Goal: Navigation & Orientation: Find specific page/section

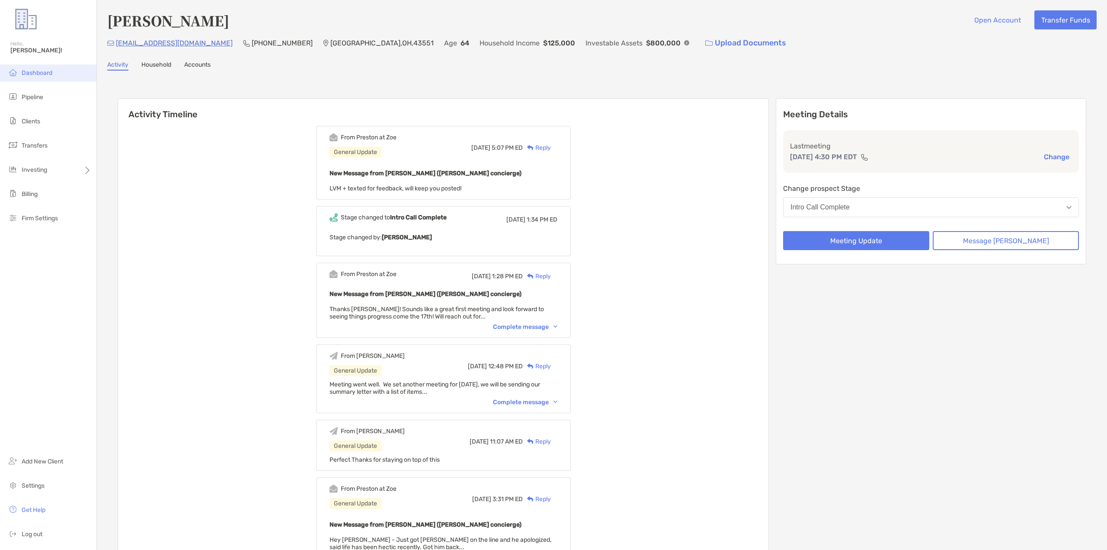
scroll to position [678, 0]
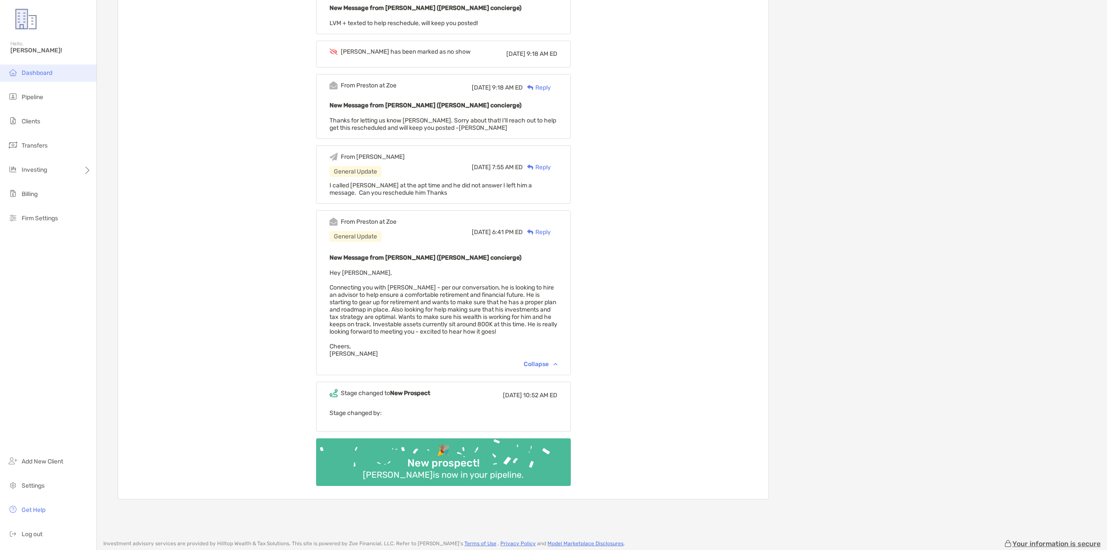
click at [35, 76] on span "Dashboard" at bounding box center [37, 72] width 31 height 7
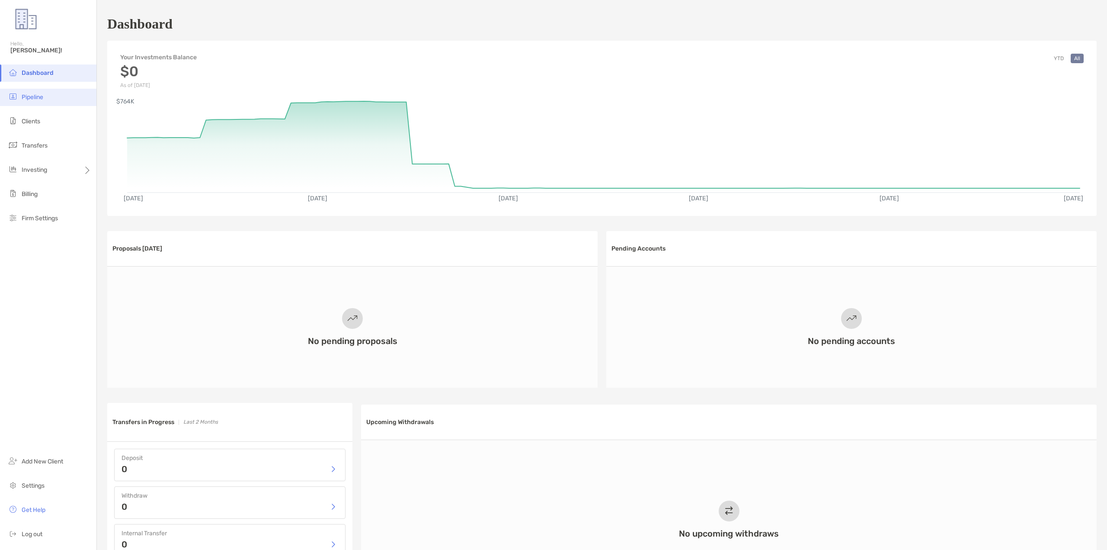
click at [36, 97] on span "Pipeline" at bounding box center [33, 96] width 22 height 7
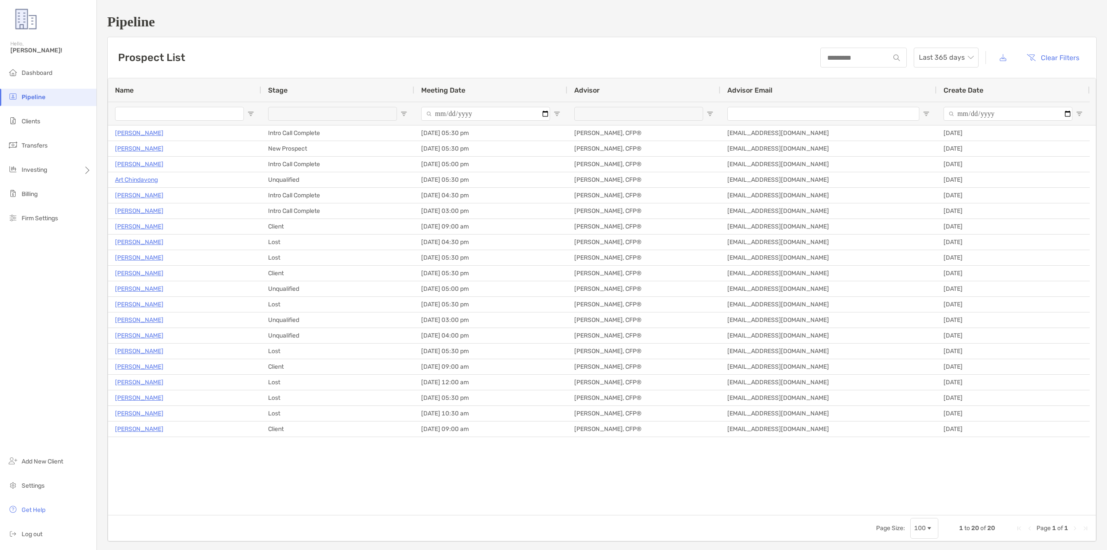
click at [38, 97] on span "Pipeline" at bounding box center [34, 96] width 24 height 7
